Goal: Task Accomplishment & Management: Use online tool/utility

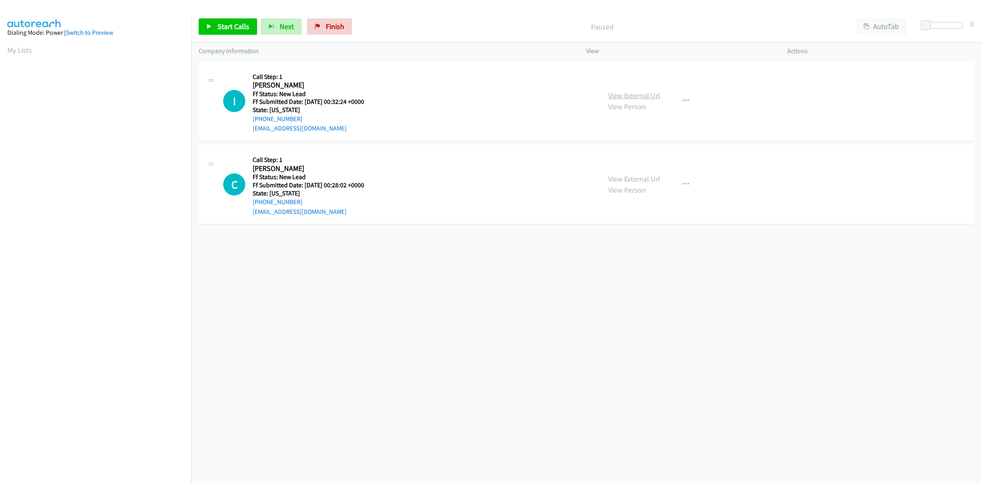
click at [632, 91] on link "View External Url" at bounding box center [634, 95] width 52 height 9
click at [653, 177] on link "View External Url" at bounding box center [634, 178] width 52 height 9
click at [683, 182] on icon "button" at bounding box center [685, 184] width 7 height 7
click at [631, 242] on link "Skip Call" at bounding box center [642, 237] width 109 height 16
click at [242, 29] on span "Start Calls" at bounding box center [233, 26] width 32 height 9
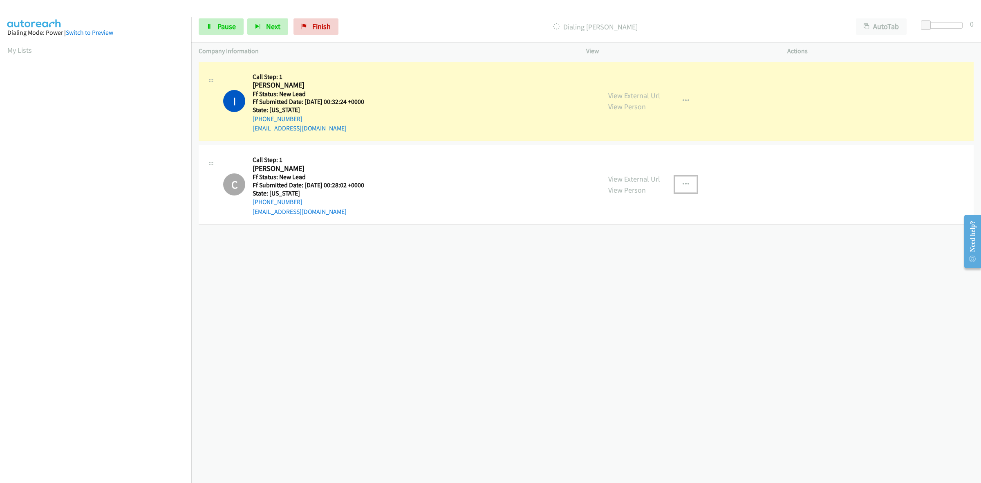
click at [684, 176] on button "button" at bounding box center [686, 184] width 22 height 16
click at [632, 252] on link "Add to do not call list" at bounding box center [642, 254] width 109 height 16
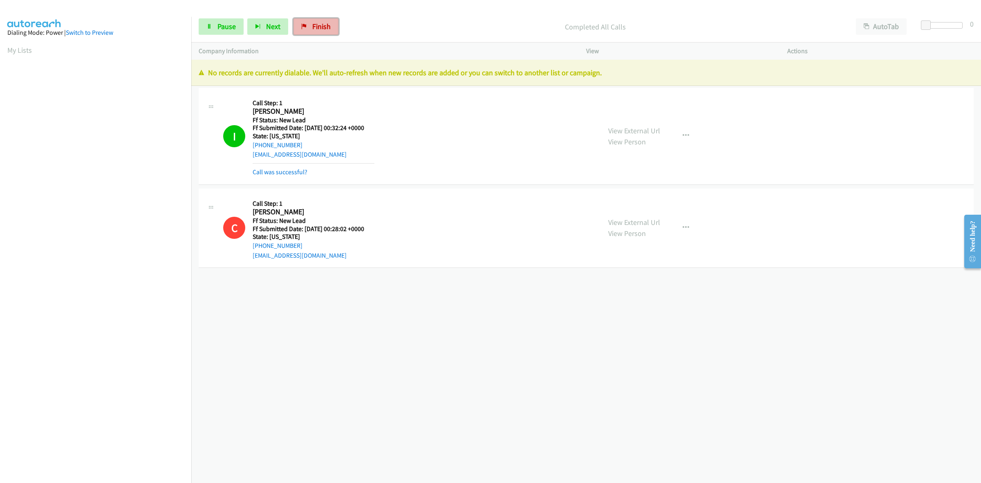
click at [326, 27] on span "Finish" at bounding box center [321, 26] width 18 height 9
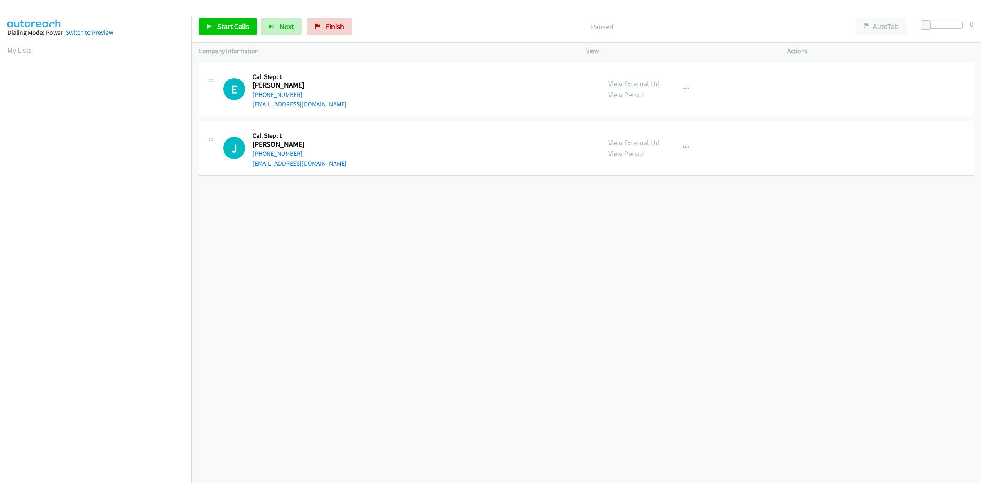
click at [654, 82] on link "View External Url" at bounding box center [634, 83] width 52 height 9
click at [627, 143] on link "View External Url" at bounding box center [634, 142] width 52 height 9
click at [201, 22] on link "Start Calls" at bounding box center [228, 26] width 58 height 16
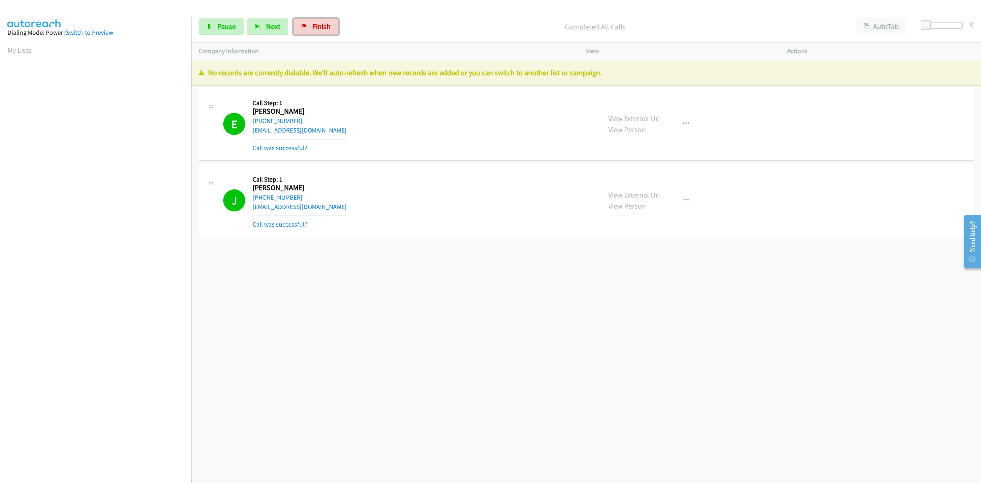
drag, startPoint x: 303, startPoint y: 19, endPoint x: 523, endPoint y: 46, distance: 221.9
click at [303, 19] on link "Finish" at bounding box center [315, 26] width 45 height 16
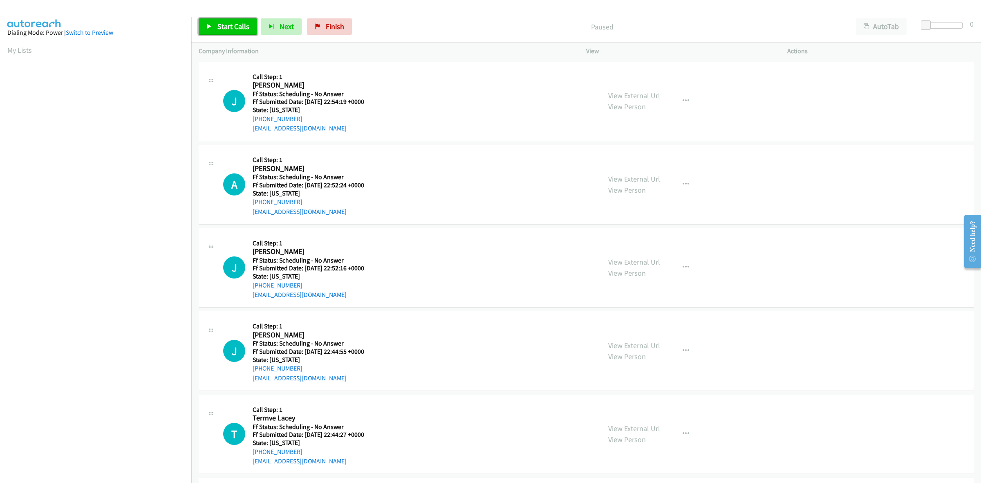
click at [230, 29] on span "Start Calls" at bounding box center [233, 26] width 32 height 9
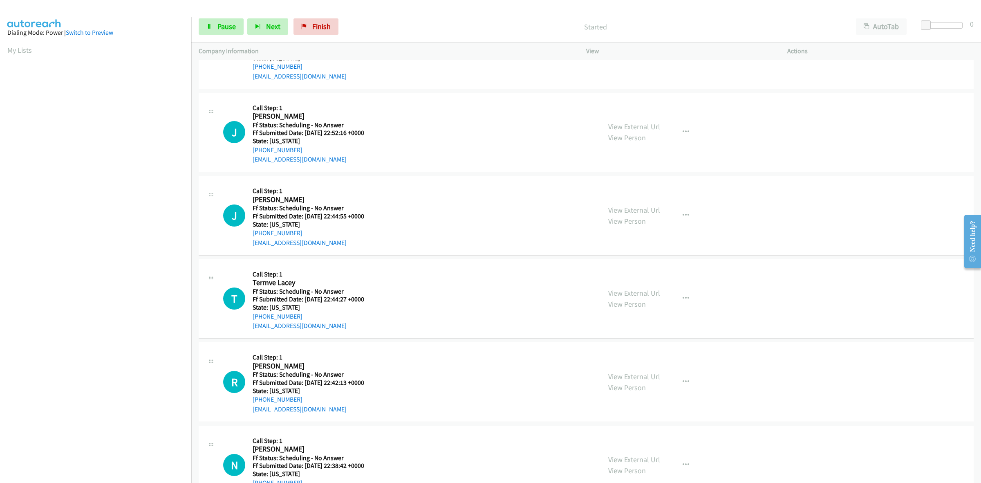
scroll to position [153, 0]
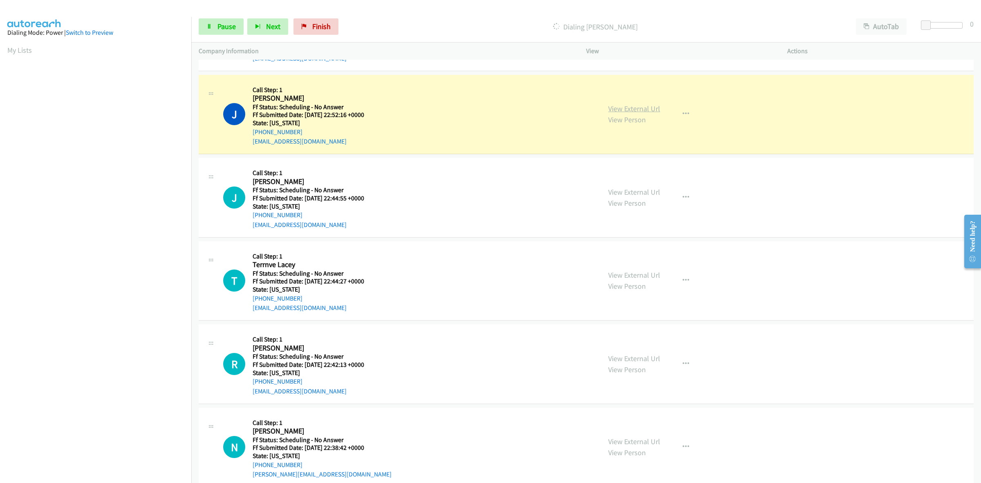
click at [642, 107] on link "View External Url" at bounding box center [634, 108] width 52 height 9
click at [644, 187] on link "View External Url" at bounding box center [634, 191] width 52 height 9
click at [635, 271] on link "View External Url" at bounding box center [634, 274] width 52 height 9
click at [626, 358] on link "View External Url" at bounding box center [634, 357] width 52 height 9
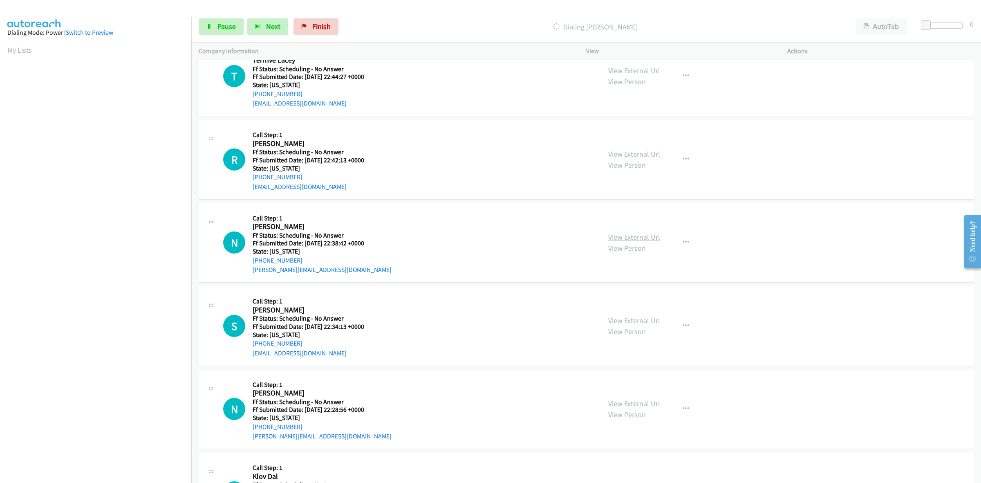
click at [646, 237] on link "View External Url" at bounding box center [634, 236] width 52 height 9
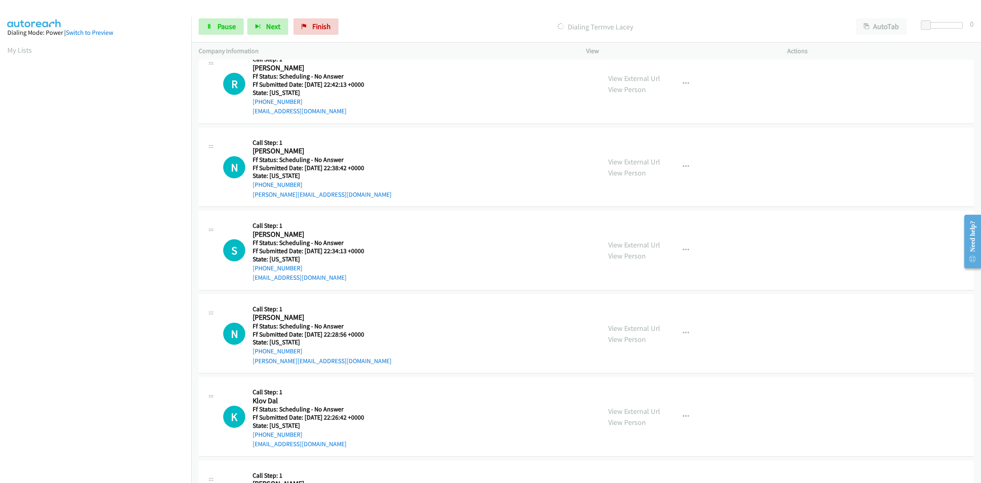
scroll to position [477, 0]
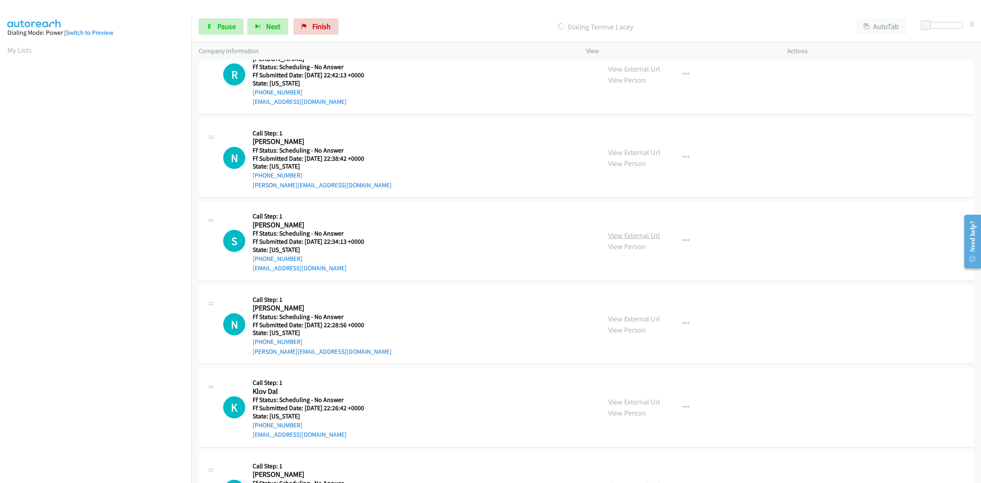
click at [637, 237] on link "View External Url" at bounding box center [634, 234] width 52 height 9
click at [646, 320] on link "View External Url" at bounding box center [634, 318] width 52 height 9
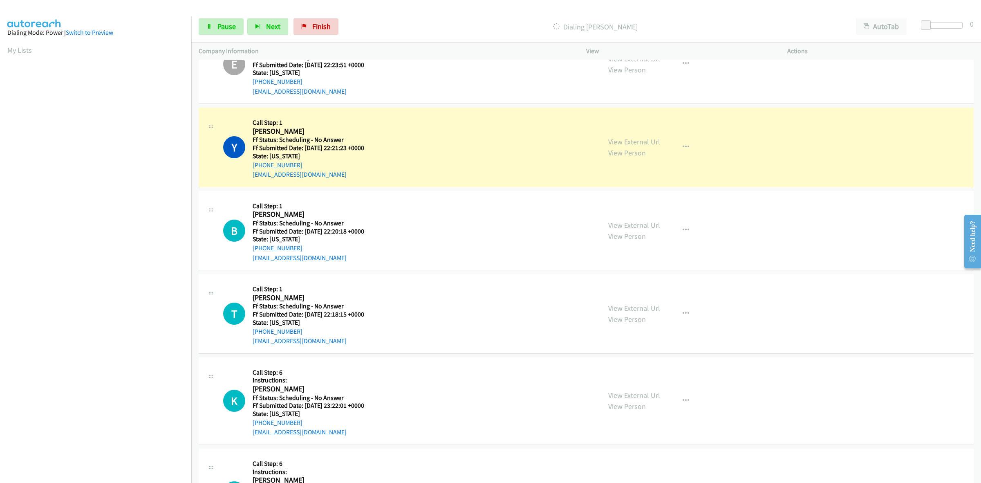
scroll to position [1057, 0]
click at [640, 140] on link "View External Url" at bounding box center [634, 140] width 52 height 9
drag, startPoint x: 228, startPoint y: 27, endPoint x: 212, endPoint y: 46, distance: 24.9
click at [228, 27] on span "Pause" at bounding box center [226, 26] width 18 height 9
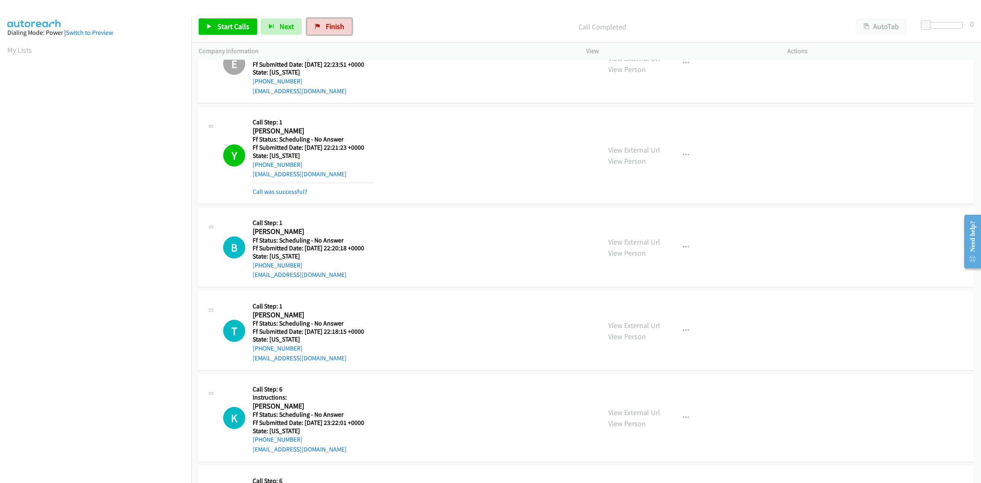
click at [338, 22] on span "Finish" at bounding box center [335, 26] width 18 height 9
